Goal: Information Seeking & Learning: Learn about a topic

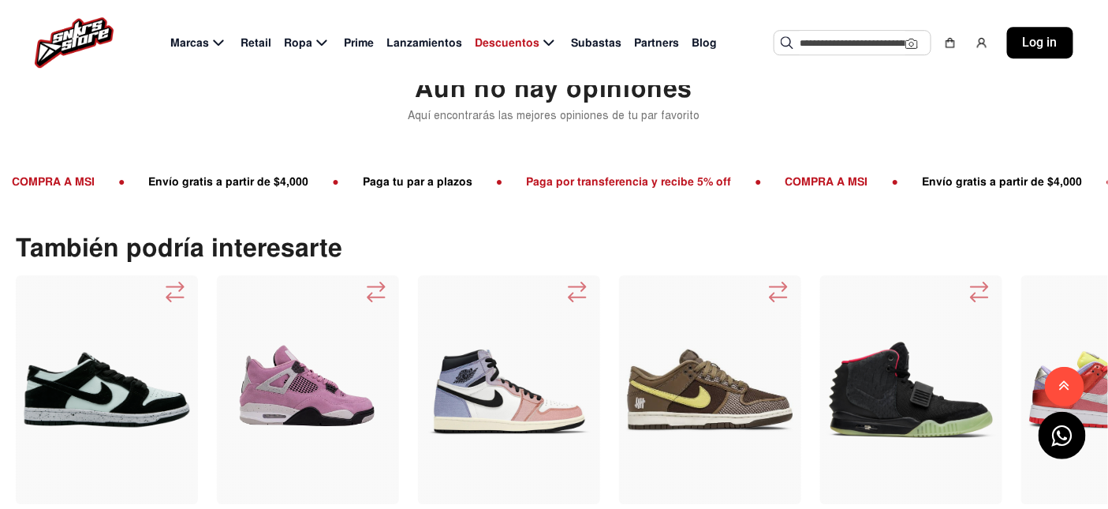
scroll to position [1648, 0]
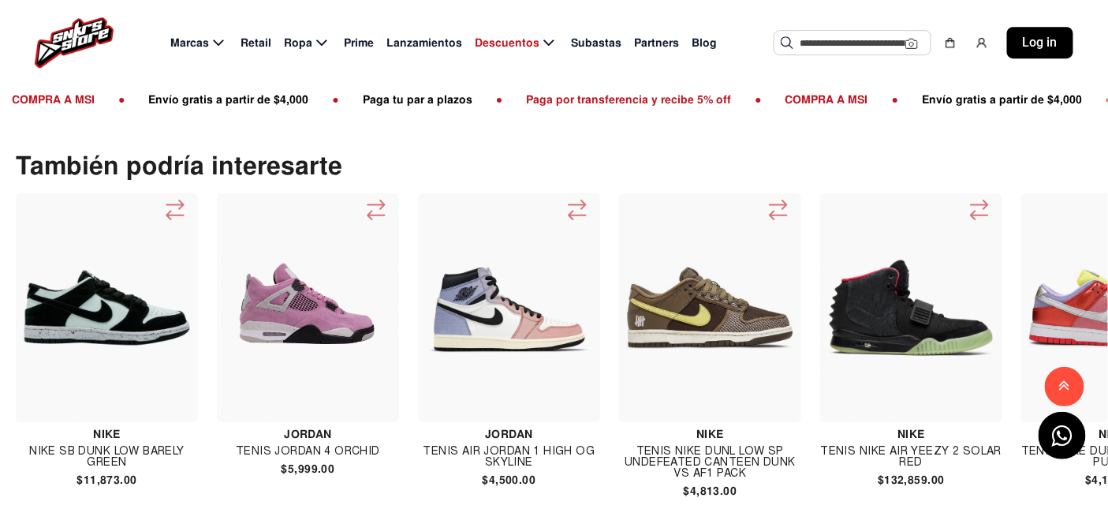
click at [976, 198] on icon at bounding box center [979, 210] width 25 height 26
click at [1080, 237] on img at bounding box center [1113, 308] width 170 height 170
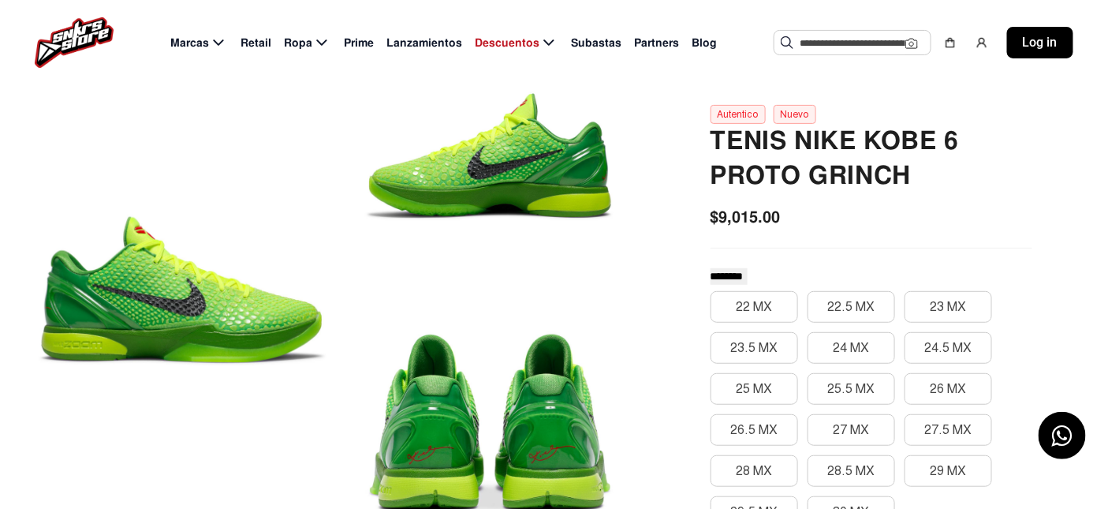
scroll to position [114, 0]
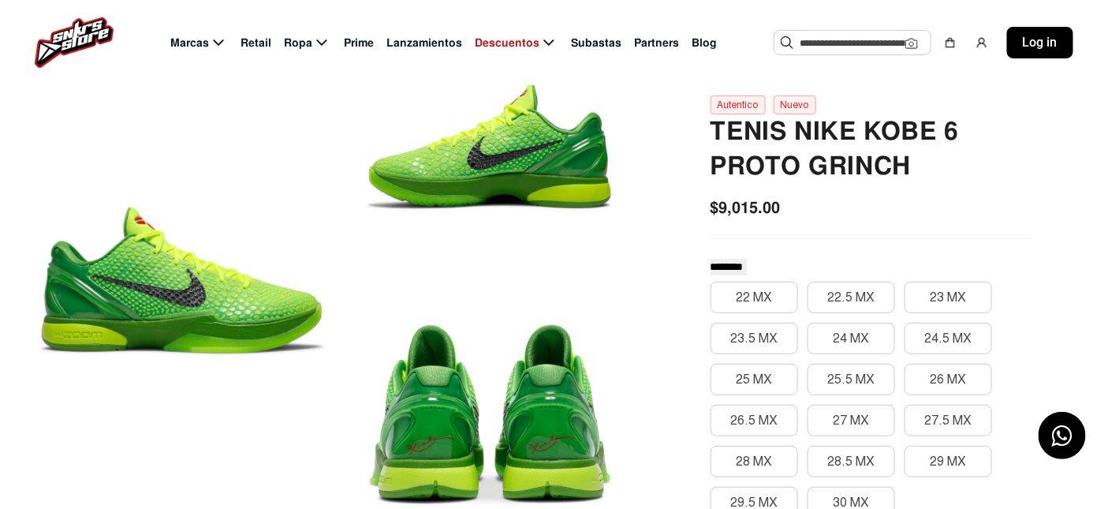
scroll to position [128, 0]
